Goal: Information Seeking & Learning: Learn about a topic

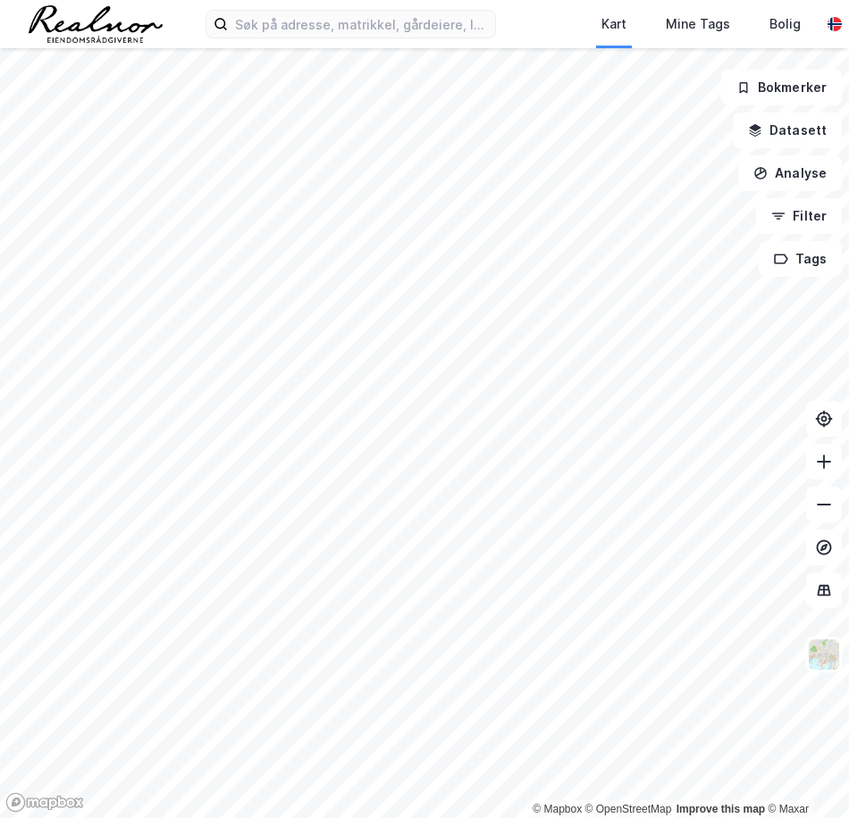
click at [299, 39] on div "Kart Mine Tags Bolig [PERSON_NAME]" at bounding box center [424, 24] width 849 height 48
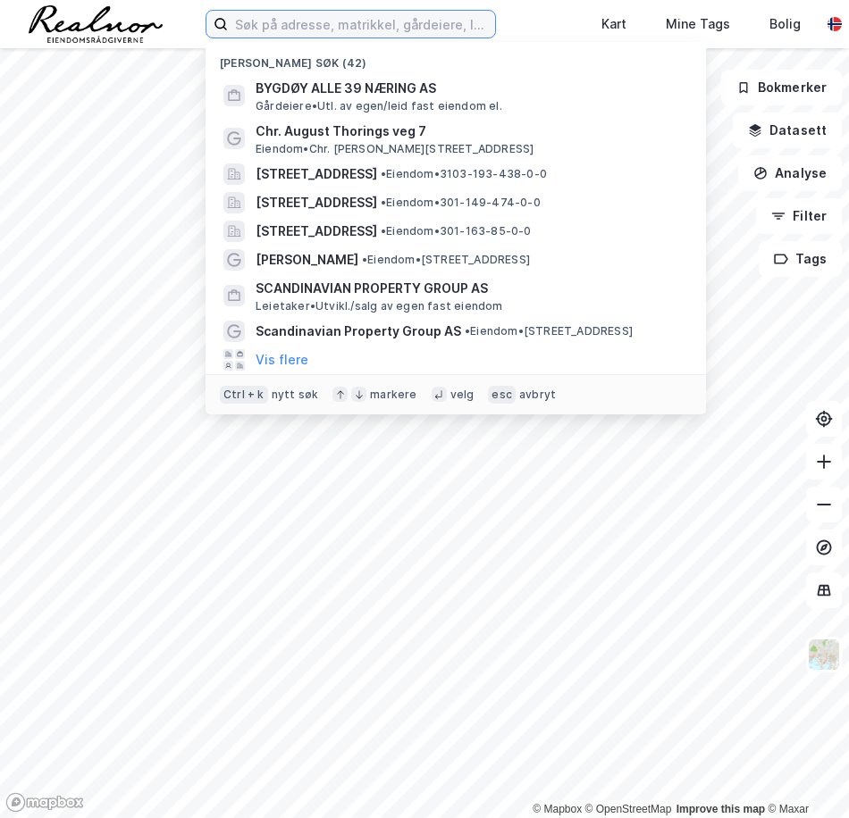
click at [300, 33] on input at bounding box center [361, 24] width 267 height 27
paste input "Valstadsvingen 2"
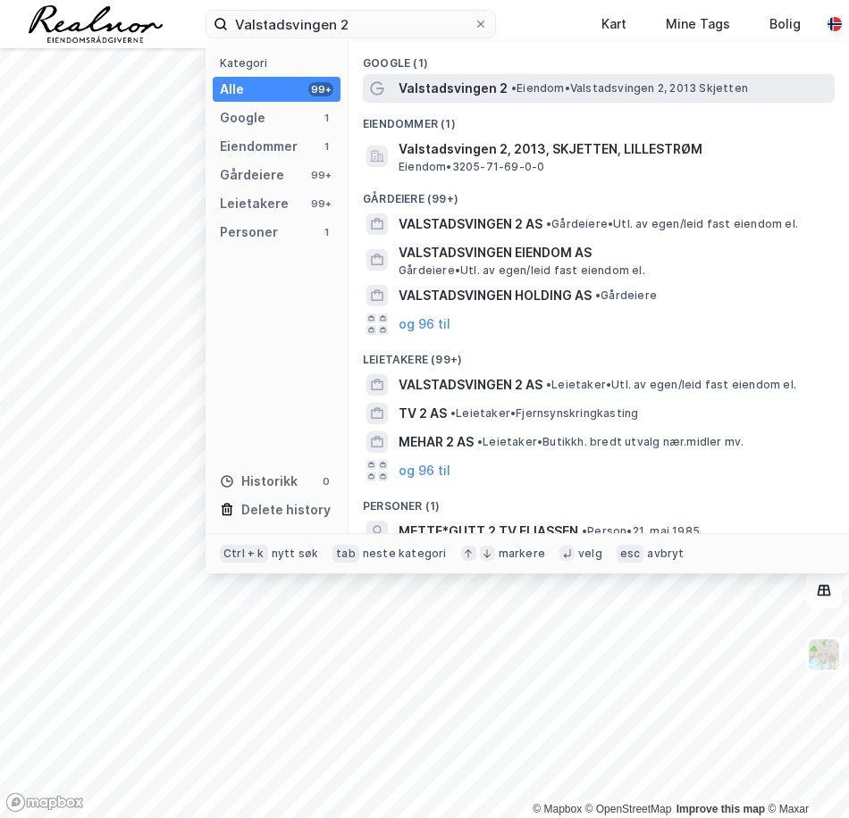
click at [417, 91] on span "Valstadsvingen 2" at bounding box center [452, 88] width 109 height 21
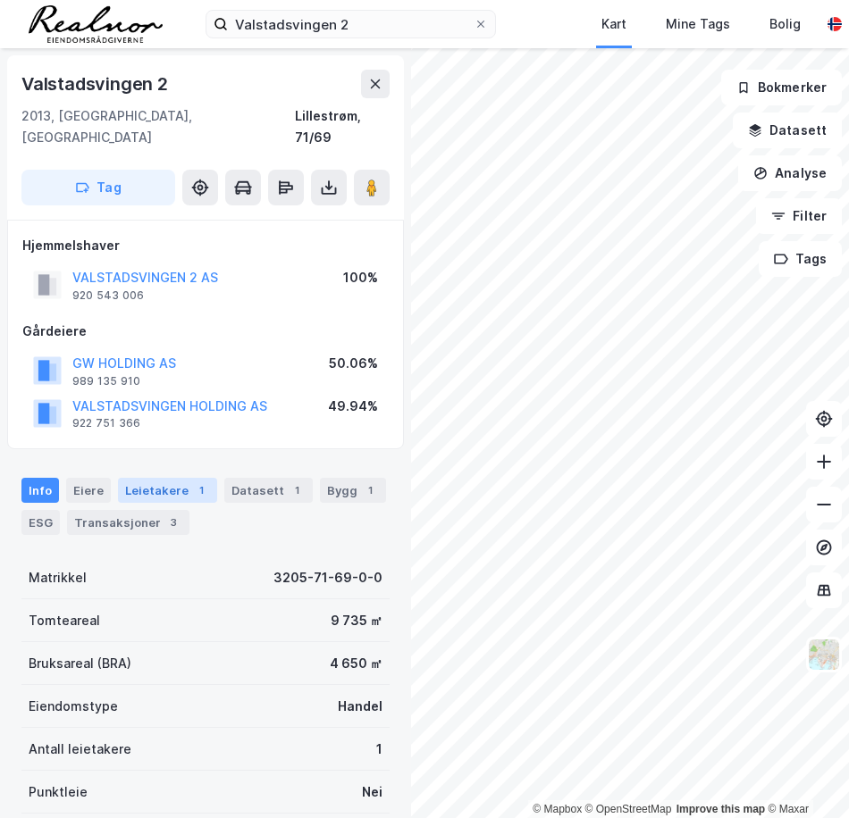
click at [149, 478] on div "Leietakere 1" at bounding box center [167, 490] width 99 height 25
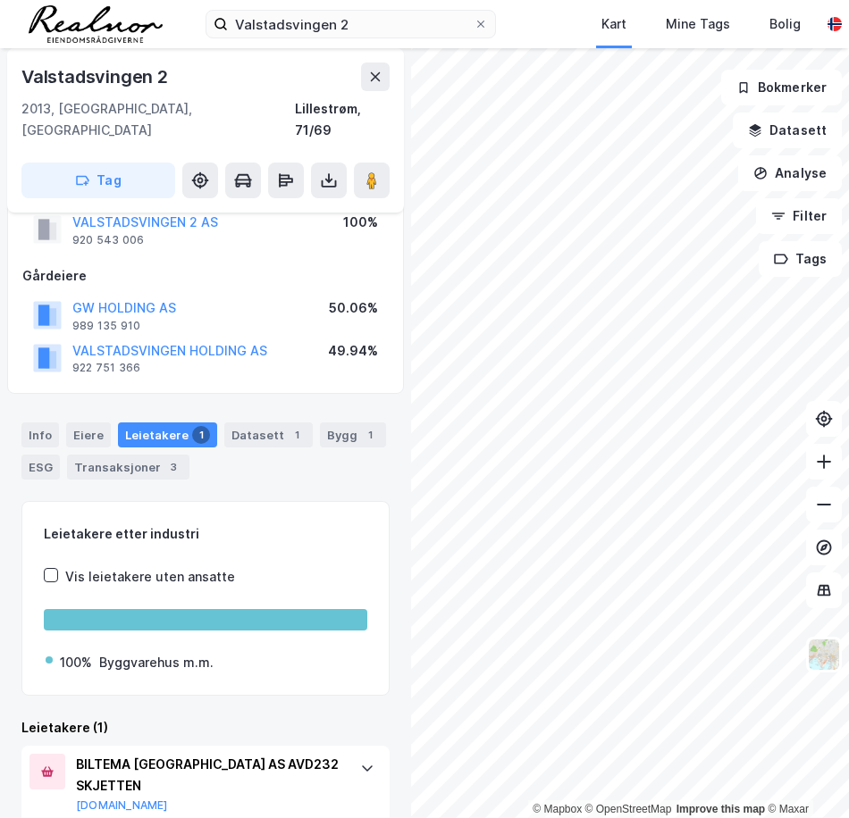
scroll to position [80, 0]
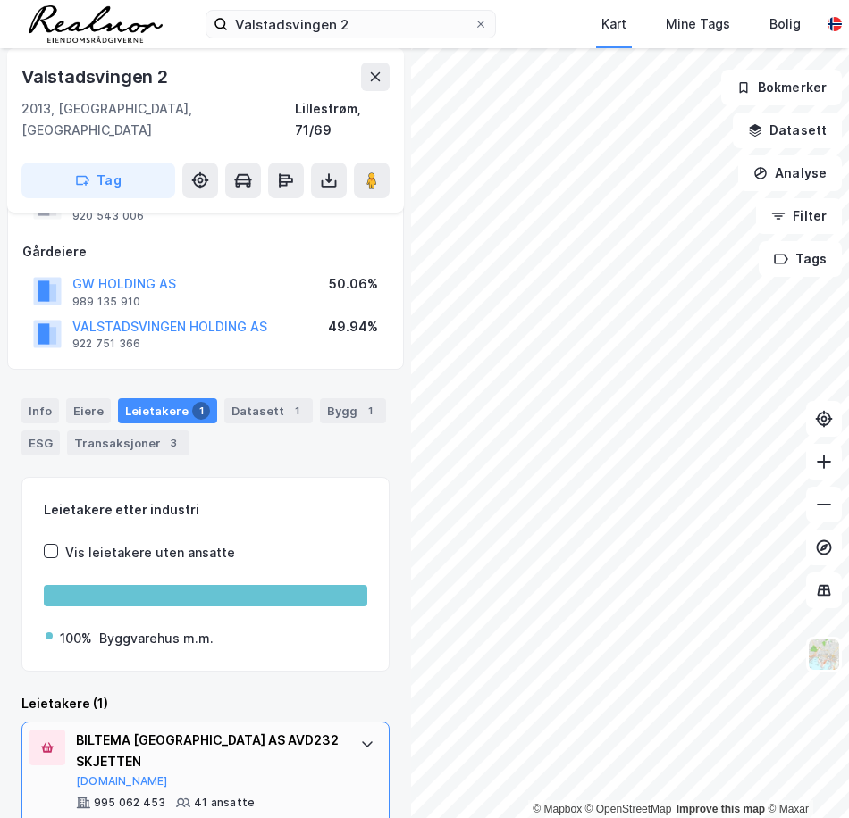
click at [353, 735] on div at bounding box center [367, 744] width 29 height 29
click at [126, 431] on div "Transaksjoner 3" at bounding box center [128, 443] width 122 height 25
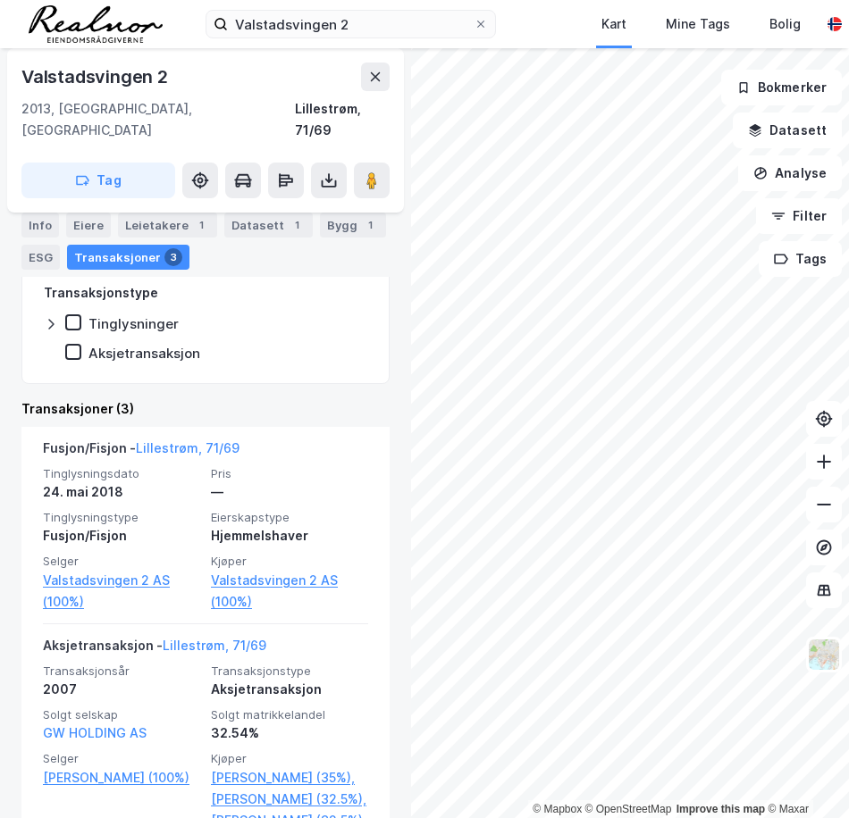
scroll to position [89, 0]
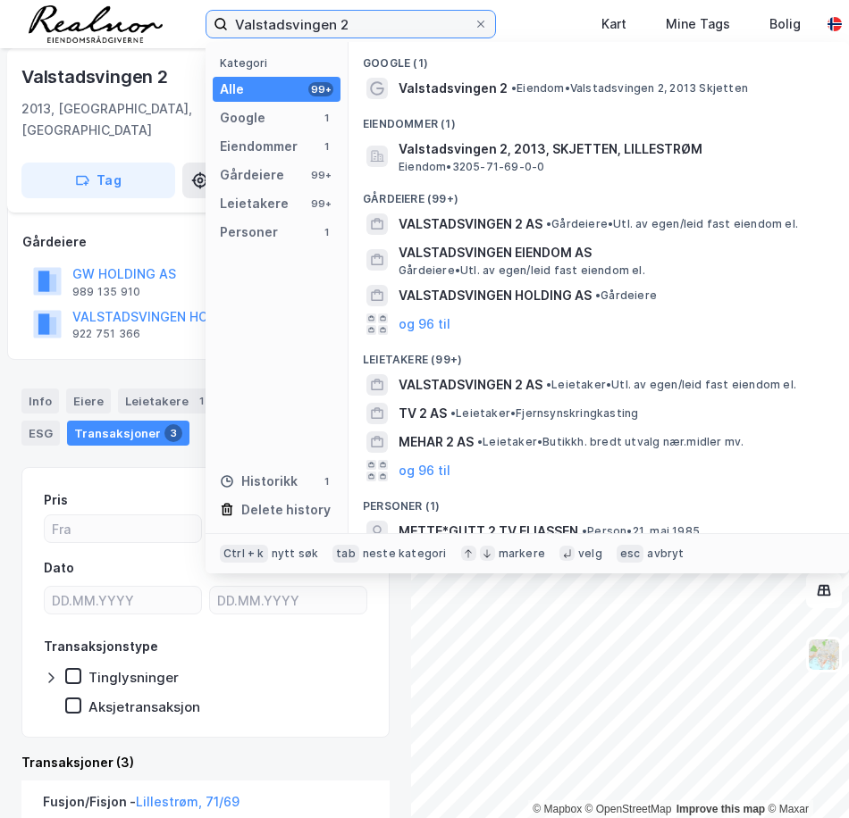
drag, startPoint x: 356, startPoint y: 21, endPoint x: 50, endPoint y: 28, distance: 306.5
click at [50, 28] on div "Valstadsvingen 2 Kategori Alle 99+ Google 1 Eiendommer 1 Gårdeiere 99+ Leietake…" at bounding box center [424, 24] width 849 height 48
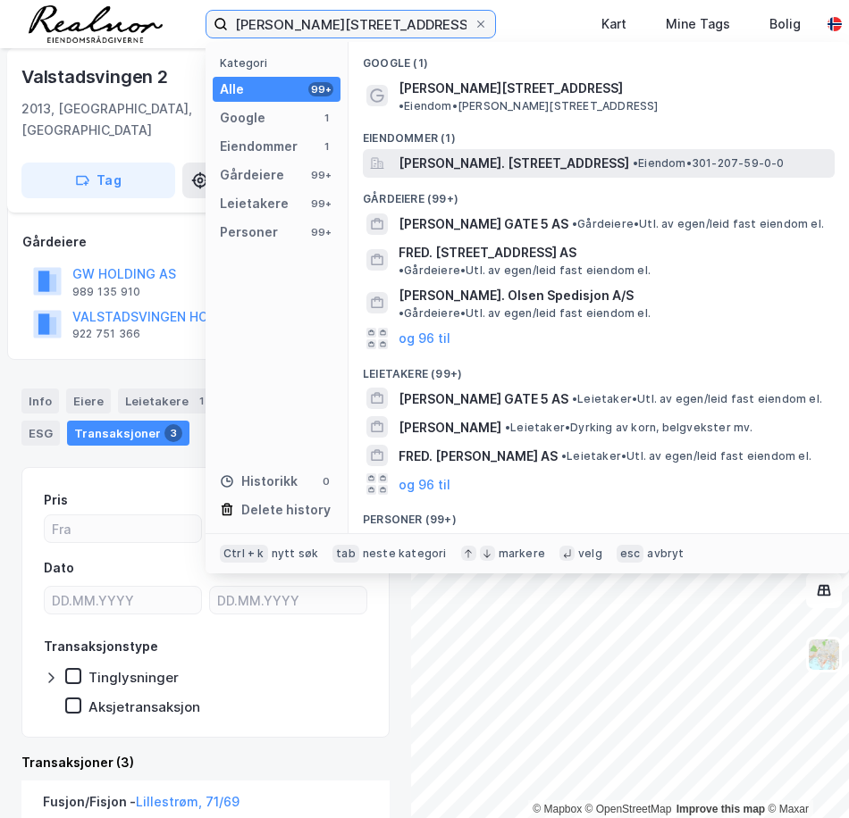
type input "[PERSON_NAME][STREET_ADDRESS]"
click at [454, 153] on span "[PERSON_NAME]. [STREET_ADDRESS]" at bounding box center [513, 163] width 230 height 21
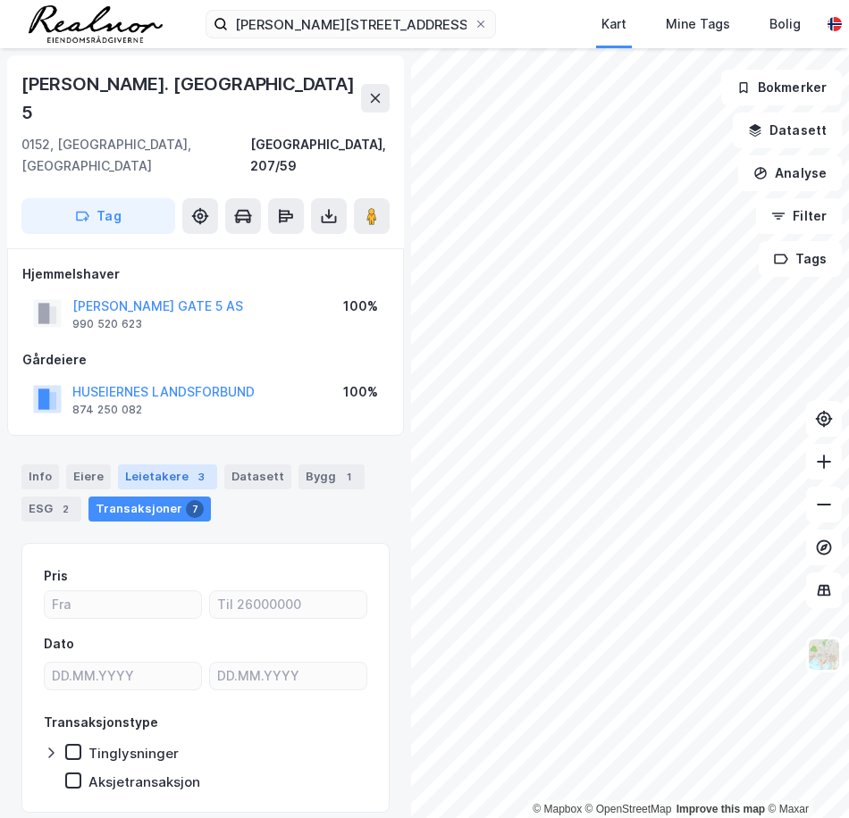
click at [157, 465] on div "Leietakere 3" at bounding box center [167, 477] width 99 height 25
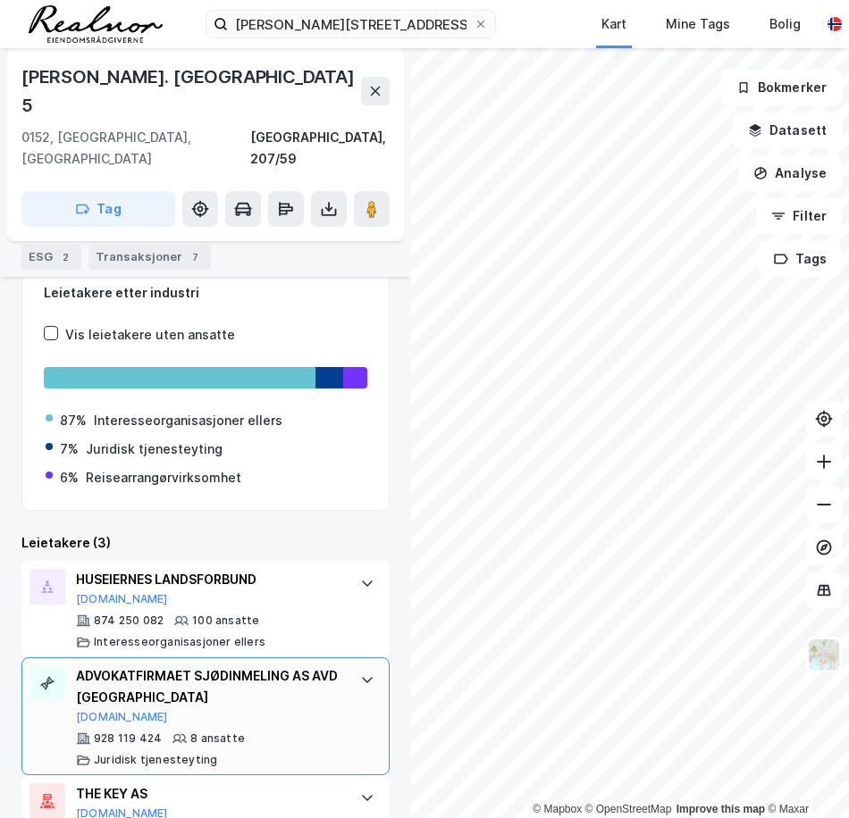
scroll to position [308, 0]
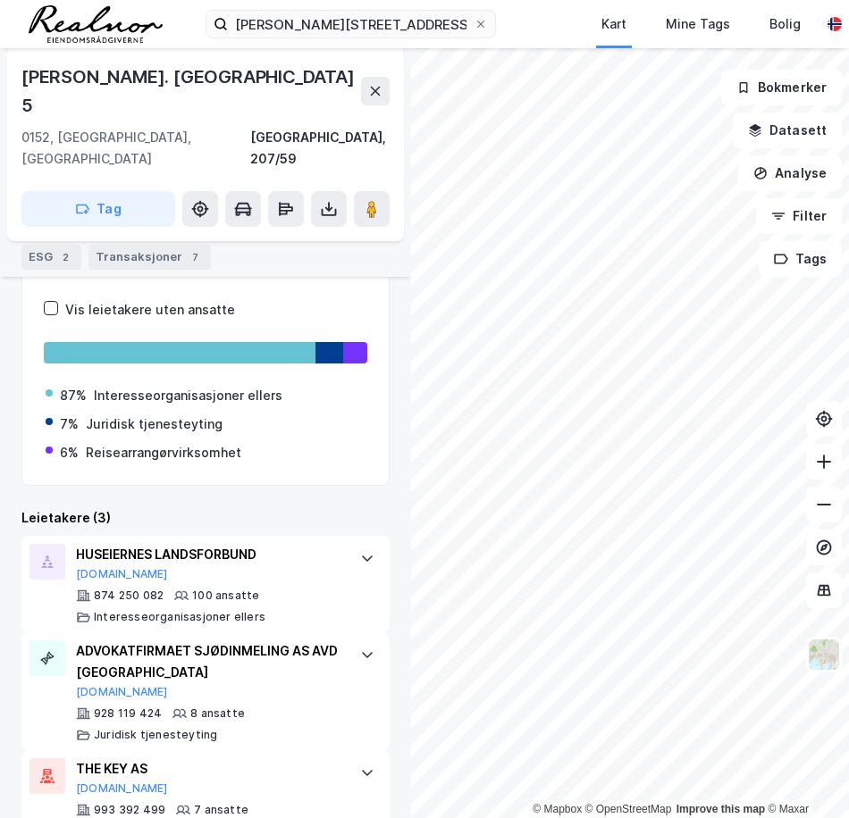
click at [33, 229] on div "Info" at bounding box center [40, 225] width 38 height 25
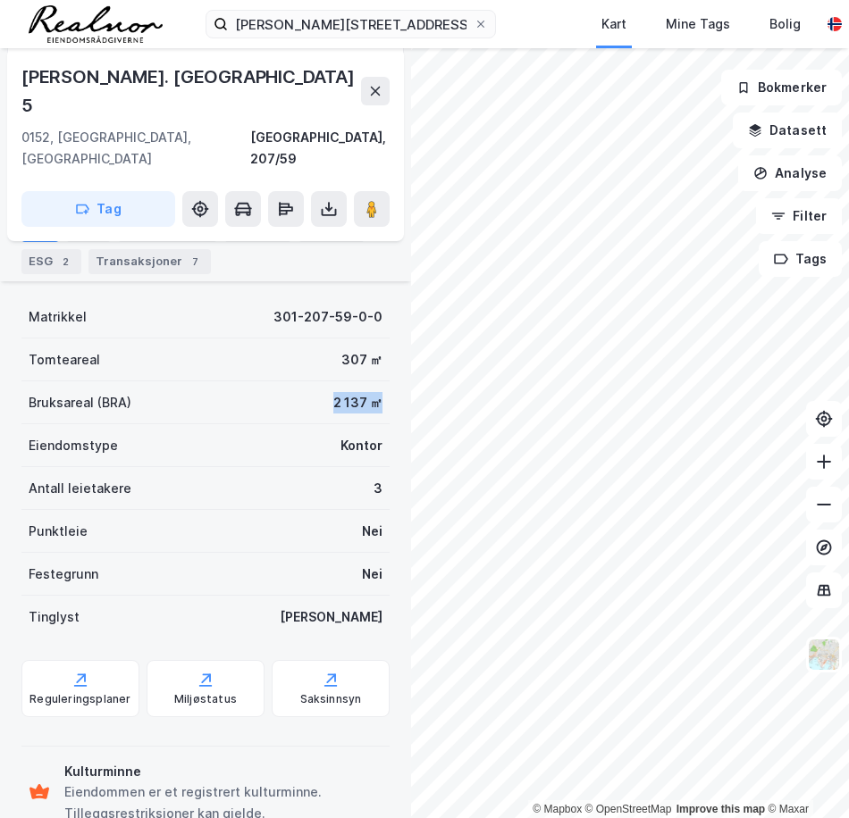
drag, startPoint x: 372, startPoint y: 346, endPoint x: 410, endPoint y: 348, distance: 38.5
click at [410, 348] on div "[PERSON_NAME]. [GEOGRAPHIC_DATA] 5 [GEOGRAPHIC_DATA], 207/59 Tag Hjemmelshaver …" at bounding box center [205, 433] width 411 height 770
click at [375, 87] on icon at bounding box center [376, 91] width 10 height 9
